Goal: Complete application form

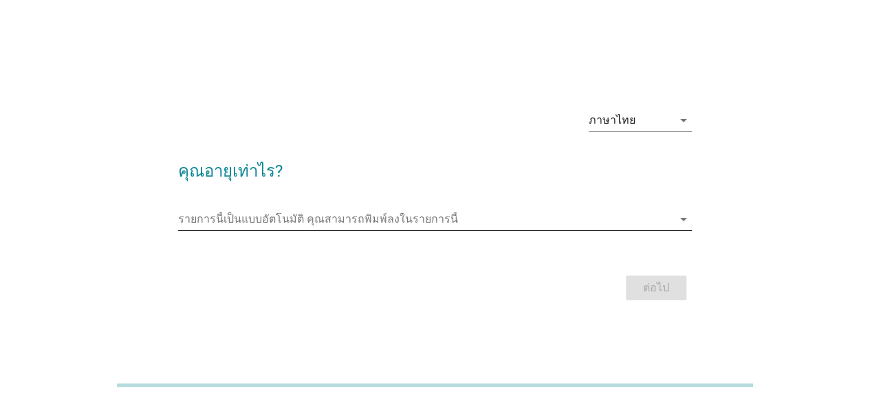
click at [454, 220] on input "รายการนี้เป็นแบบอัตโนมัติ คุณสามารถพิมพ์ลงในรายการนี้" at bounding box center [425, 219] width 495 height 22
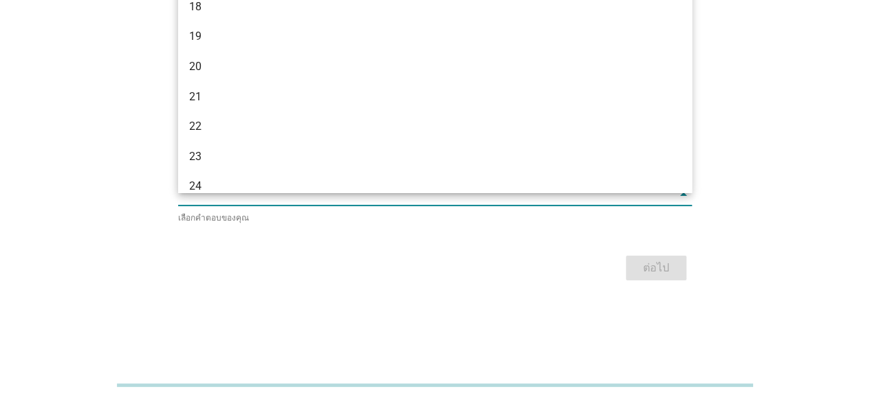
scroll to position [27, 0]
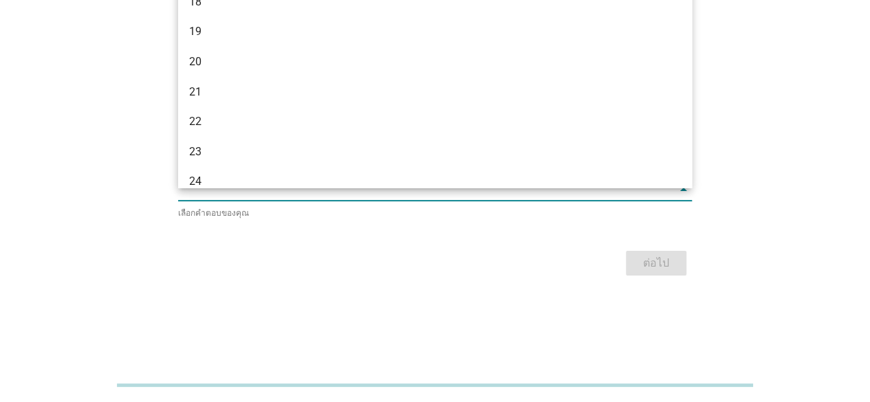
click at [374, 169] on div "24" at bounding box center [435, 182] width 514 height 30
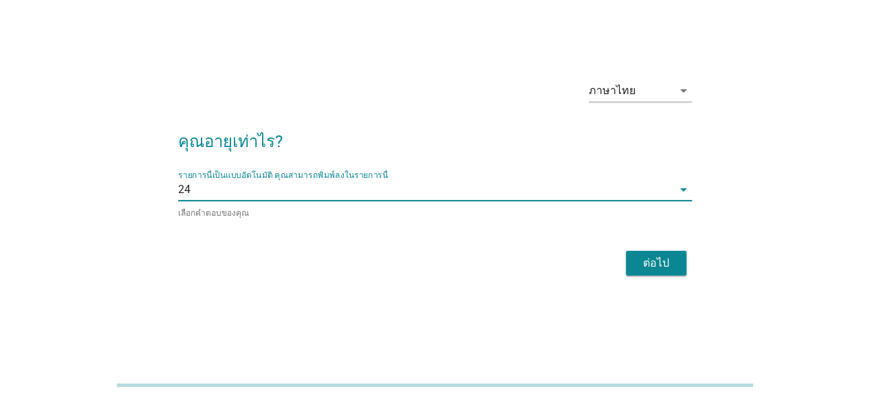
click at [634, 255] on button "ต่อไป" at bounding box center [656, 263] width 61 height 25
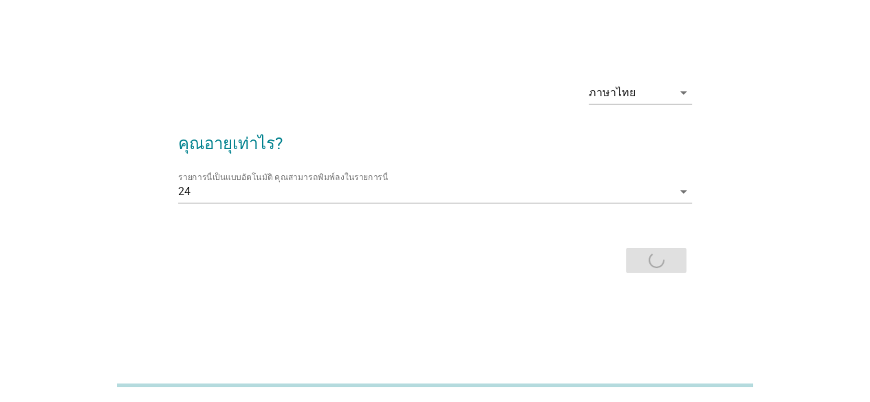
scroll to position [0, 0]
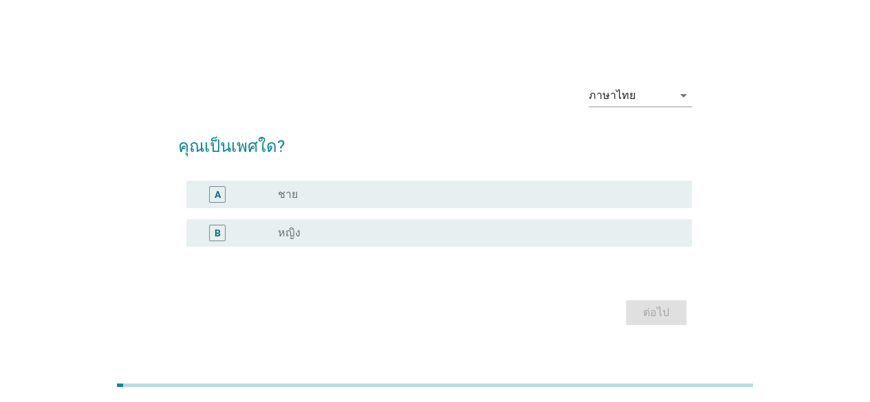
click at [420, 229] on div "radio_button_unchecked หญิง" at bounding box center [474, 233] width 392 height 14
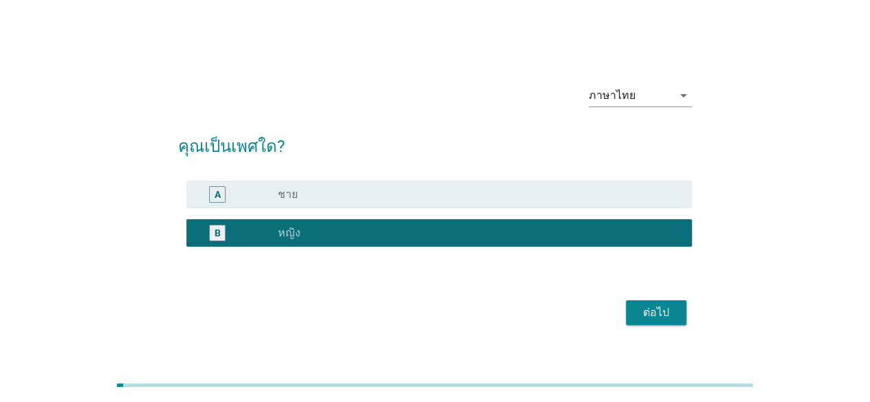
click at [640, 320] on div "ต่อไป" at bounding box center [656, 313] width 39 height 17
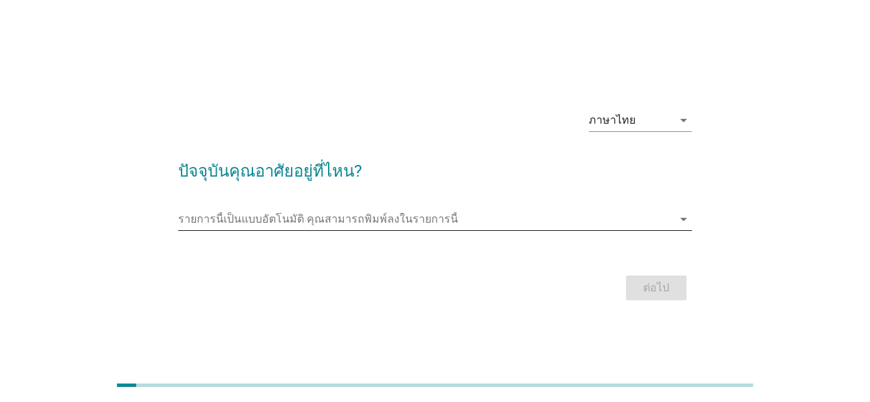
click at [455, 213] on input "รายการนี้เป็นแบบอัตโนมัติ คุณสามารถพิมพ์ลงในรายการนี้" at bounding box center [425, 219] width 495 height 22
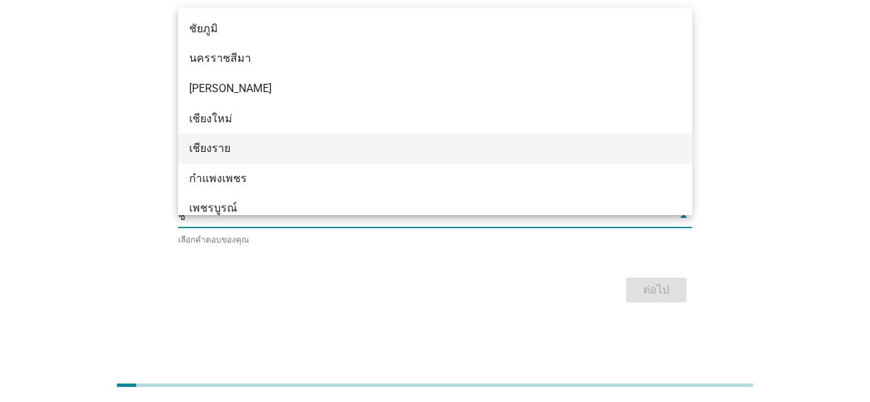
type input "ชล"
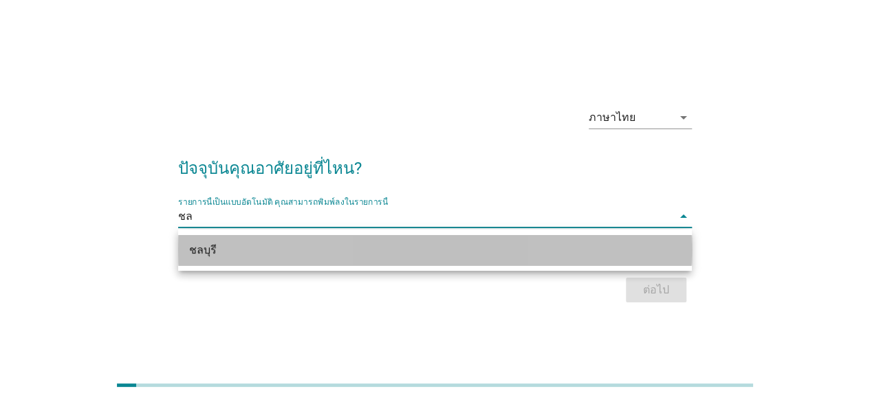
click at [427, 243] on div "ชลบุรี" at bounding box center [414, 250] width 451 height 17
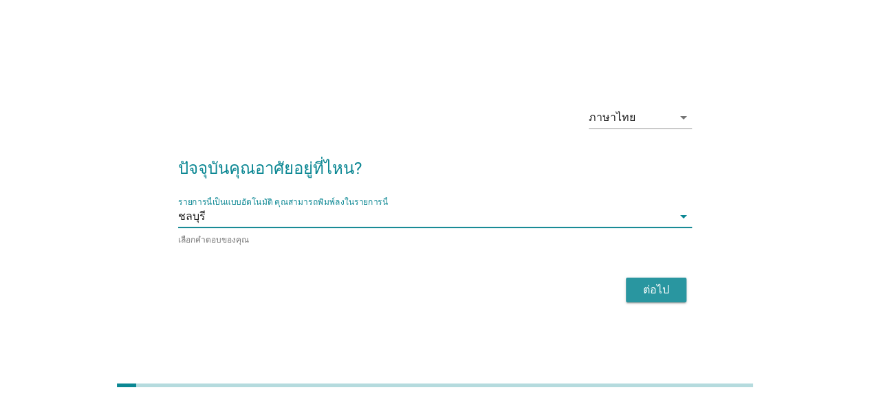
click at [651, 286] on div "ต่อไป" at bounding box center [656, 290] width 39 height 17
